Goal: Information Seeking & Learning: Find specific fact

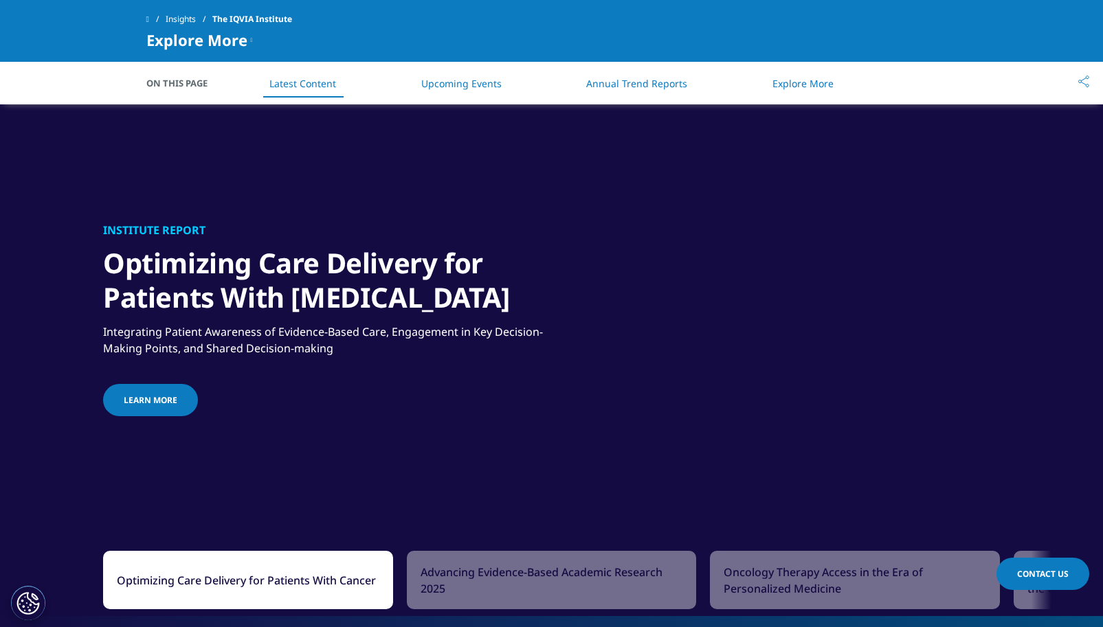
scroll to position [1283, 0]
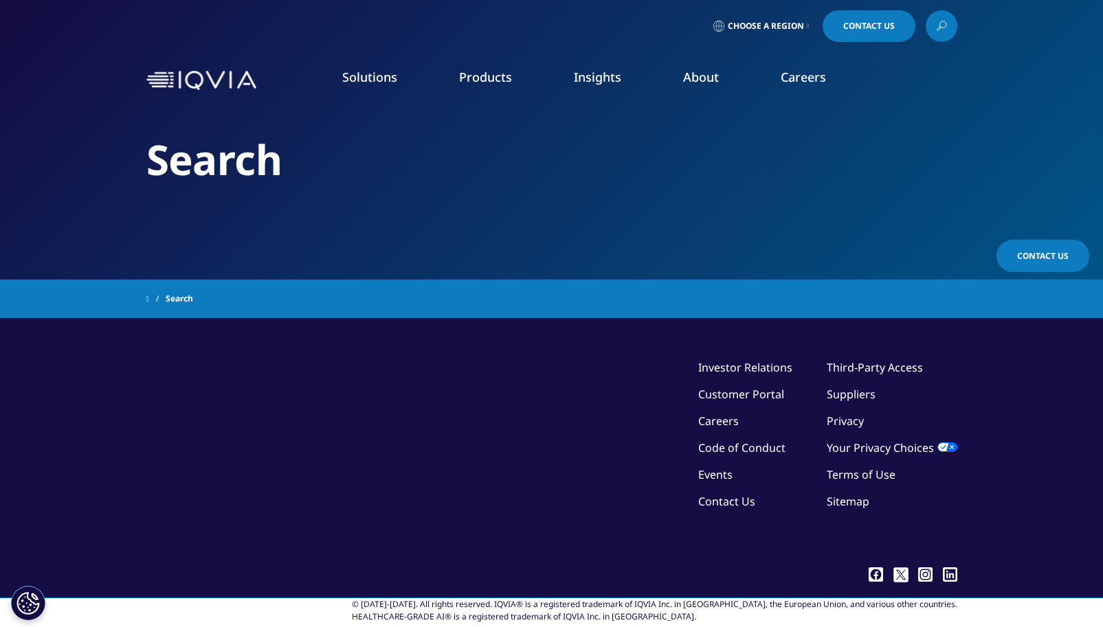
type input "cdmo"
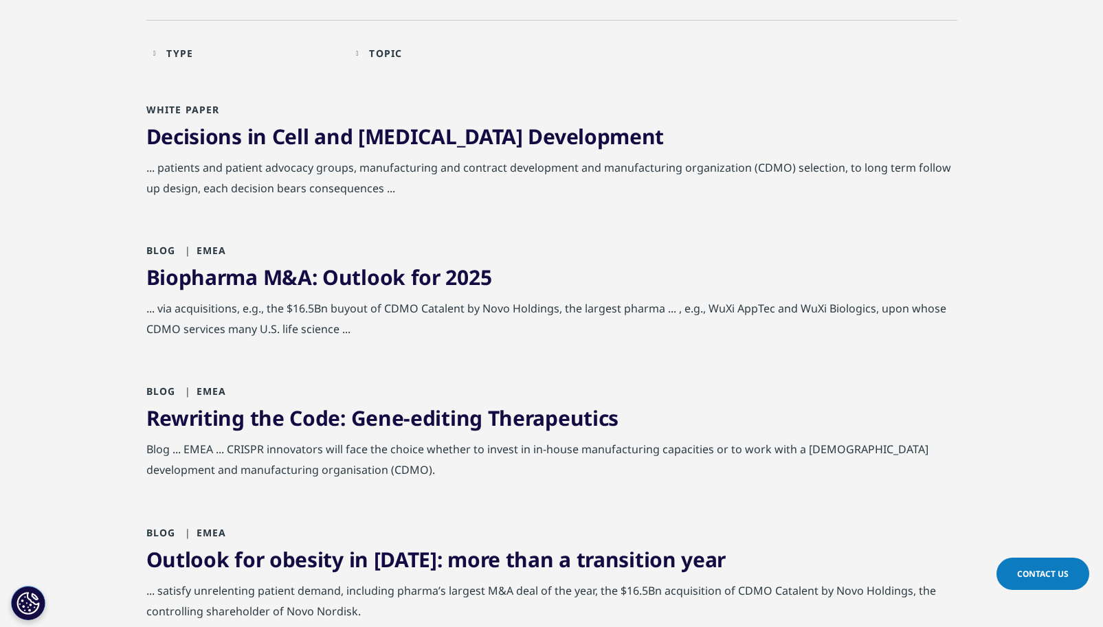
scroll to position [524, 0]
